Goal: Information Seeking & Learning: Find specific fact

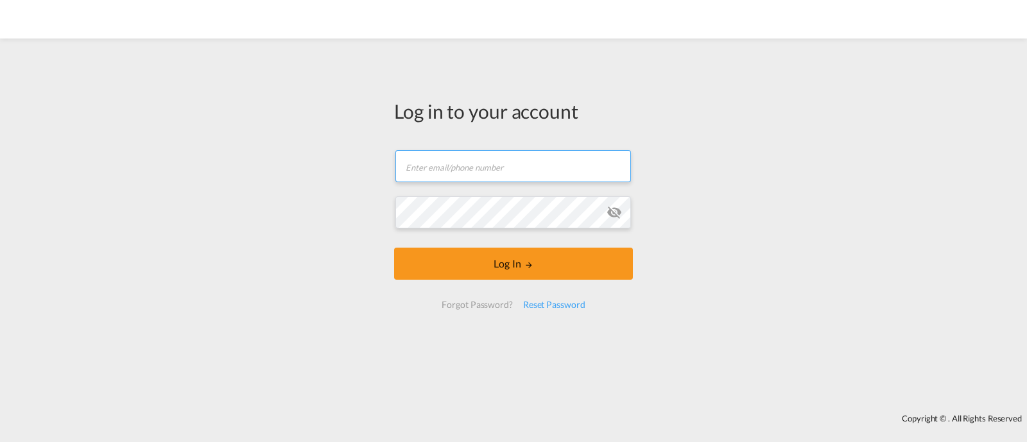
type input "[EMAIL_ADDRESS][DOMAIN_NAME]"
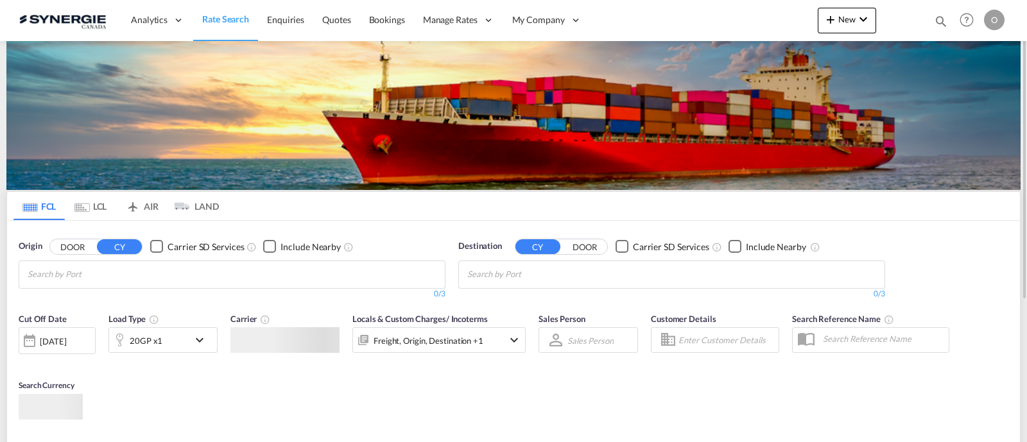
click at [927, 23] on div "Bookings Quotes Enquiries Help Resources Product Release O My Profile Logout" at bounding box center [967, 20] width 82 height 40
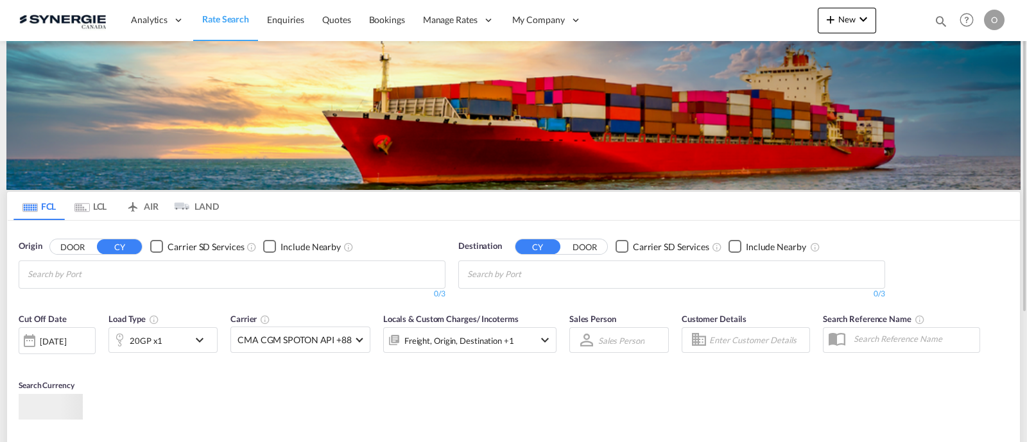
click at [935, 18] on md-icon "icon-magnify" at bounding box center [941, 21] width 14 height 14
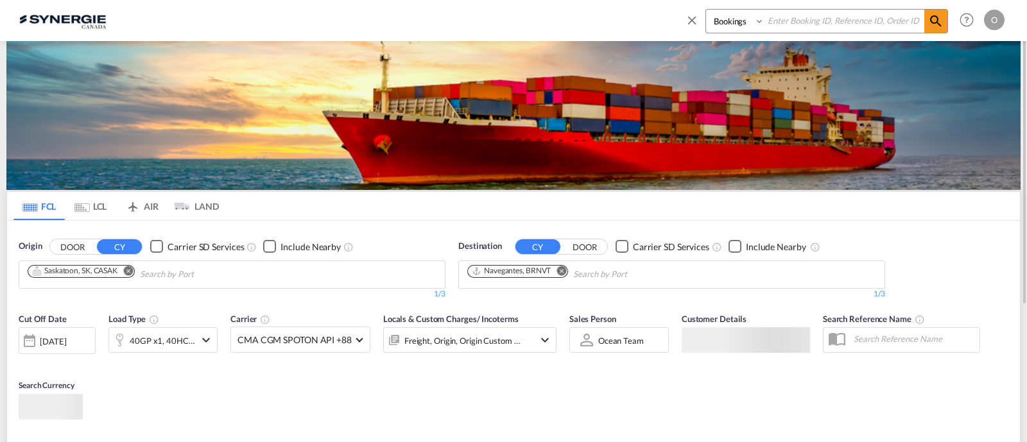
click at [750, 26] on select "Bookings Quotes Enquiries" at bounding box center [736, 21] width 61 height 23
select select "Quotes"
click at [706, 10] on select "Bookings Quotes Enquiries" at bounding box center [736, 21] width 61 height 23
click at [783, 21] on input at bounding box center [844, 21] width 160 height 22
paste input "SYC000013883"
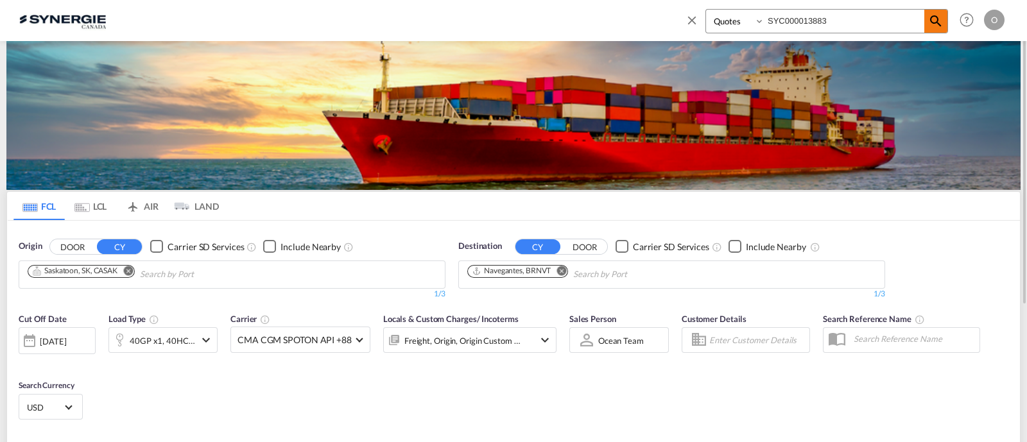
type input "SYC000013883"
click at [937, 23] on md-icon "icon-magnify" at bounding box center [935, 20] width 15 height 15
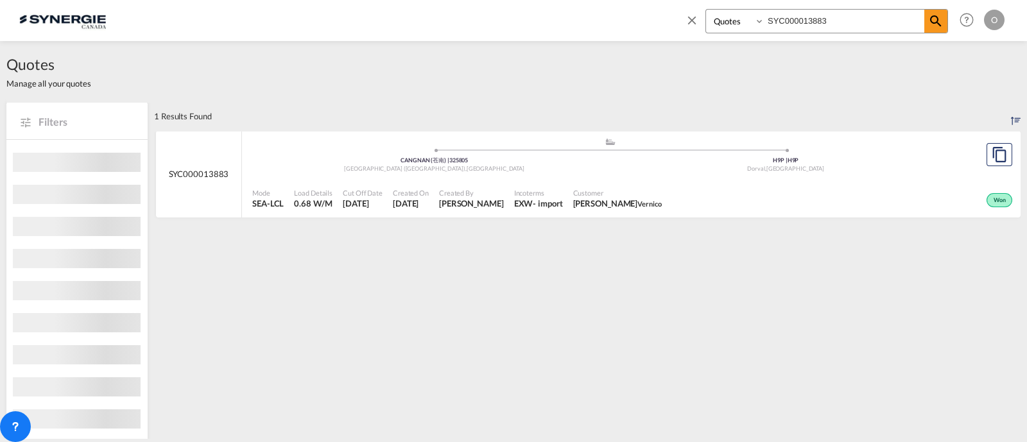
click at [606, 179] on div "Mode SEA-LCL Load Details 0.68 W/M Cut Off Date 7 Aug 2025 Created On 7 Aug 202…" at bounding box center [631, 198] width 779 height 39
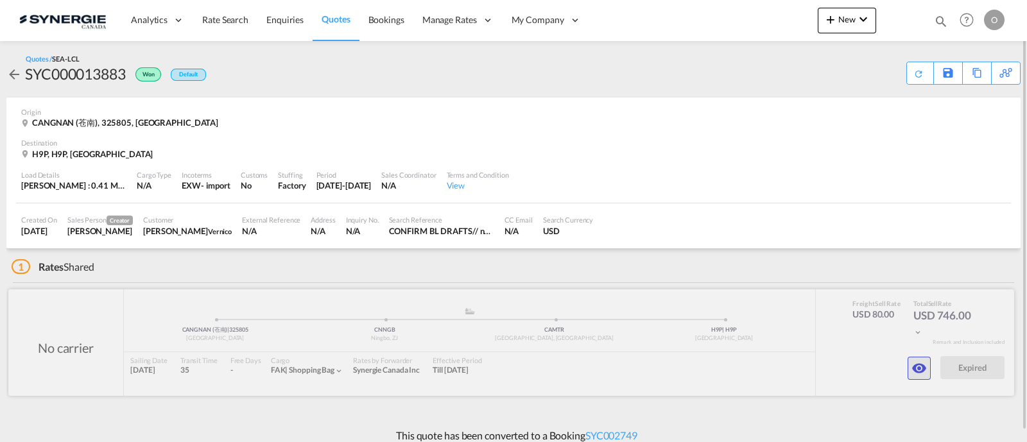
click at [922, 367] on md-icon "icon-eye" at bounding box center [918, 368] width 15 height 15
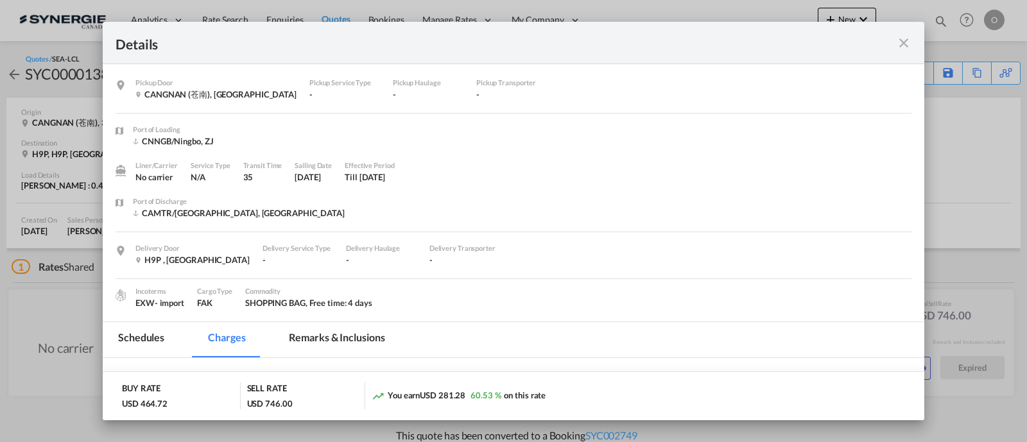
click at [358, 327] on md-tab-item "Remarks & Inclusions" at bounding box center [336, 339] width 126 height 35
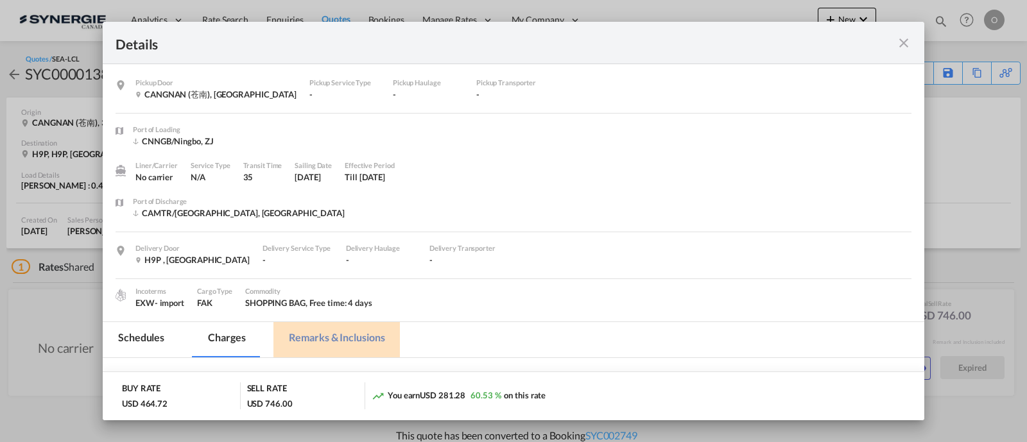
click at [358, 335] on md-tab-item "Remarks & Inclusions" at bounding box center [336, 339] width 126 height 35
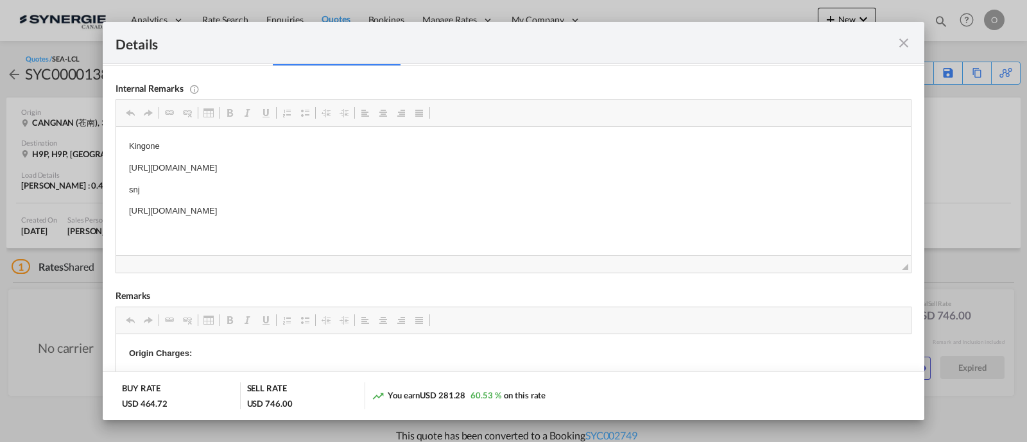
scroll to position [294, 0]
drag, startPoint x: 479, startPoint y: 210, endPoint x: 349, endPoint y: 211, distance: 130.3
drag, startPoint x: 478, startPoint y: 208, endPoint x: 229, endPoint y: 338, distance: 281.7
click at [116, 214] on html "Kingone [URL][DOMAIN_NAME] snj [URL][DOMAIN_NAME]" at bounding box center [513, 177] width 795 height 104
drag, startPoint x: 476, startPoint y: 208, endPoint x: 108, endPoint y: 205, distance: 367.8
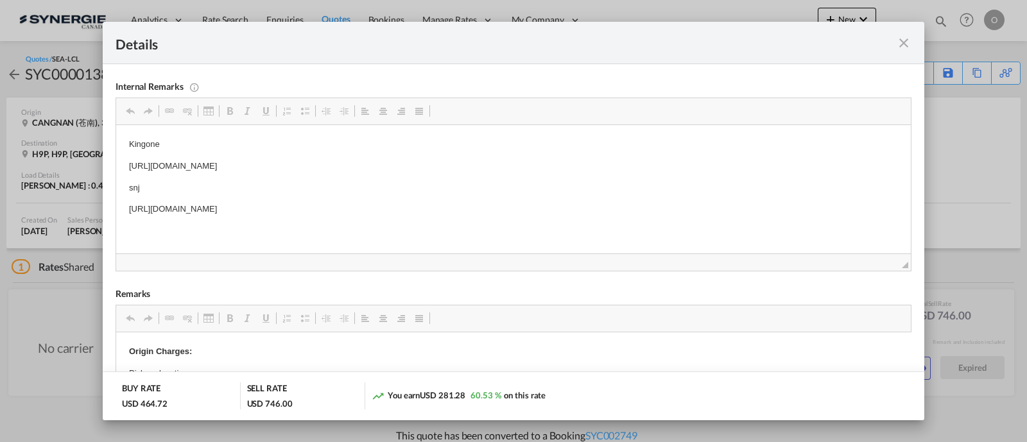
click at [116, 205] on html "Kingone [URL][DOMAIN_NAME] snj [URL][DOMAIN_NAME]" at bounding box center [513, 177] width 795 height 104
copy p "[URL][DOMAIN_NAME]"
